Goal: Navigation & Orientation: Go to known website

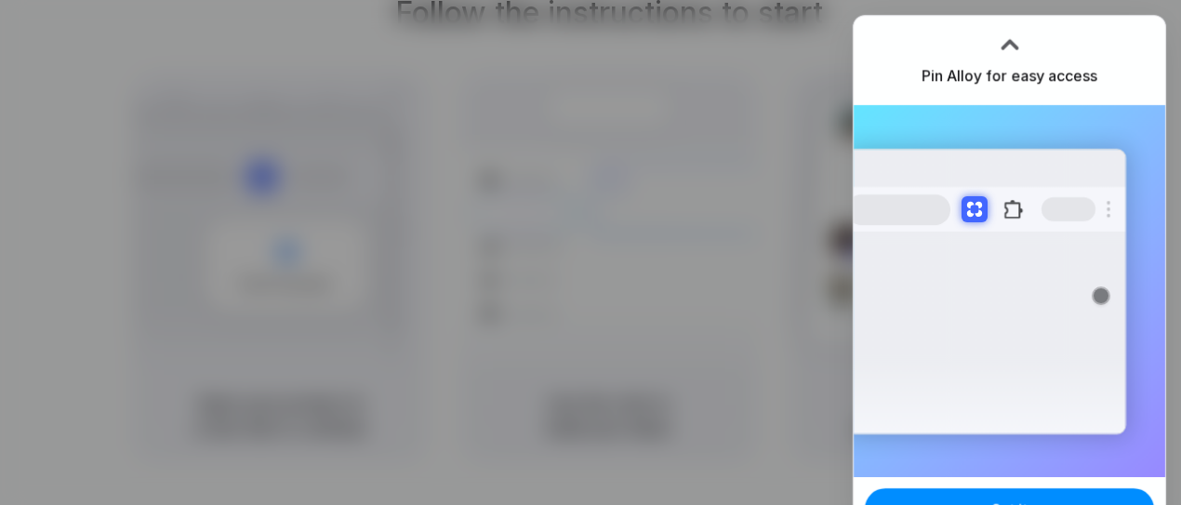
click at [1003, 46] on div at bounding box center [1010, 45] width 28 height 28
click at [1005, 39] on div at bounding box center [1010, 45] width 28 height 28
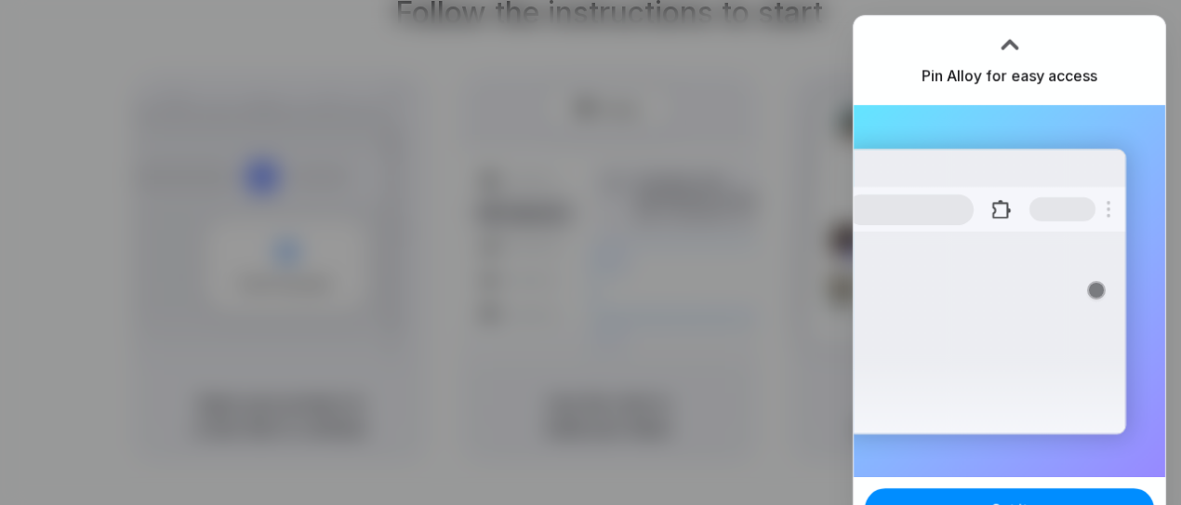
click at [1008, 46] on div at bounding box center [1010, 45] width 28 height 28
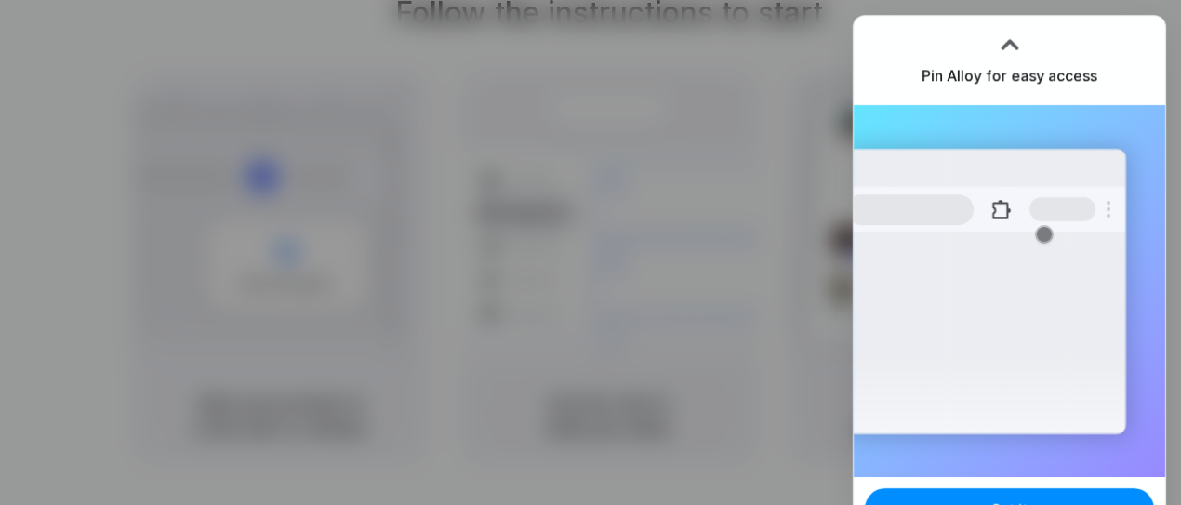
click at [774, 123] on div at bounding box center [590, 252] width 1181 height 505
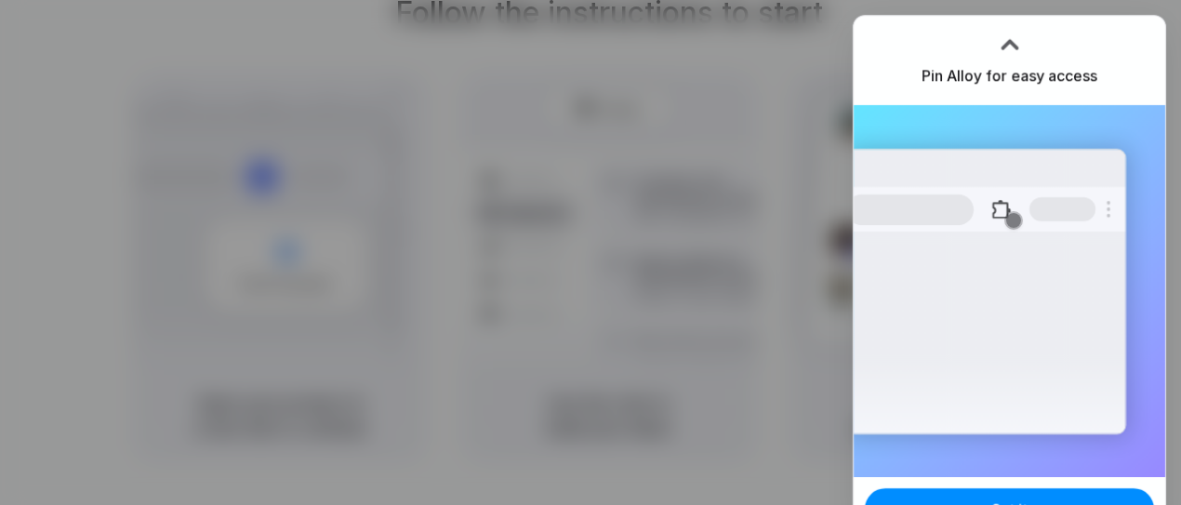
click at [590, 253] on div at bounding box center [590, 253] width 0 height 0
